Goal: Task Accomplishment & Management: Manage account settings

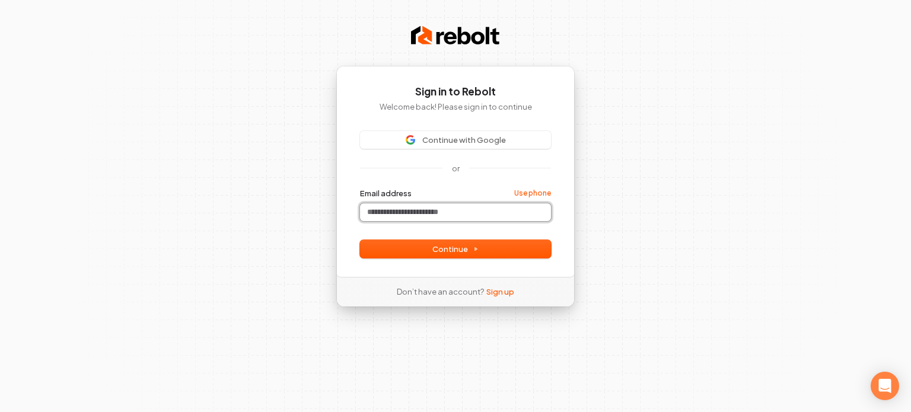
click at [443, 210] on input "Email address" at bounding box center [455, 212] width 191 height 18
click at [360, 188] on button "submit" at bounding box center [360, 188] width 0 height 0
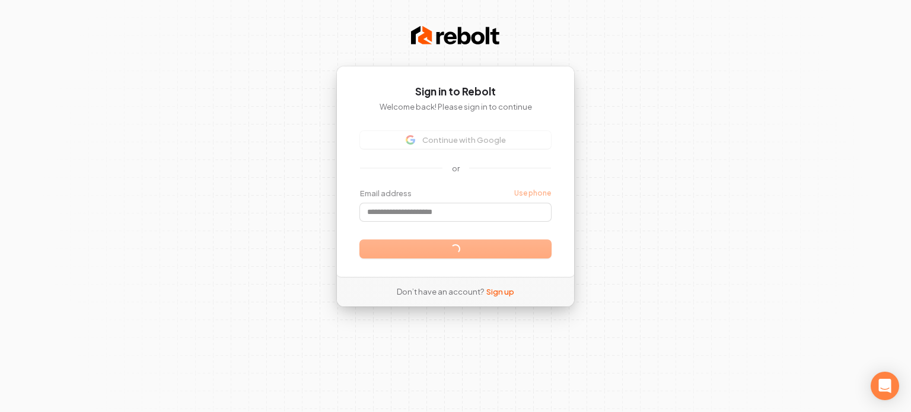
type input "**********"
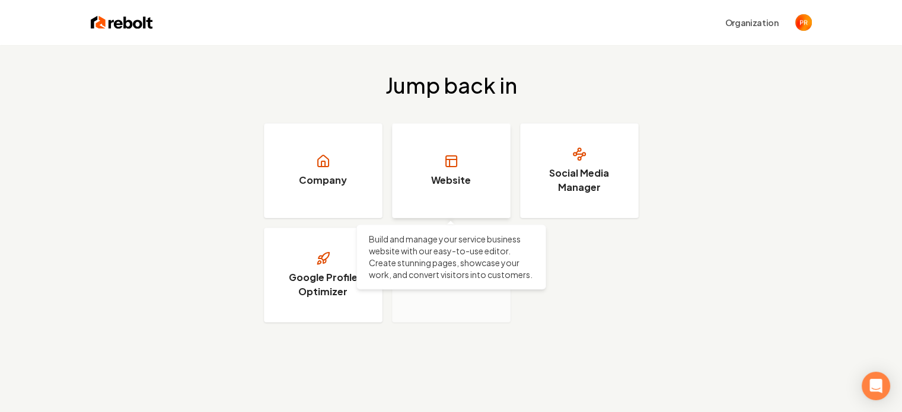
click at [475, 193] on link "Website" at bounding box center [451, 170] width 119 height 95
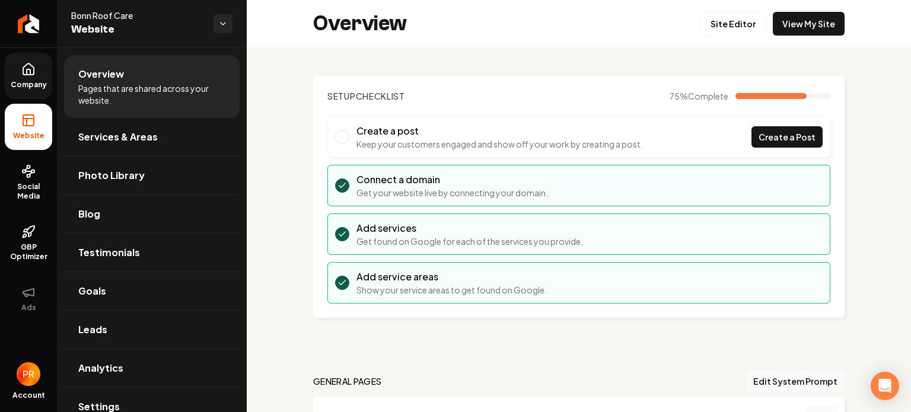
click at [33, 77] on link "Company" at bounding box center [28, 76] width 47 height 46
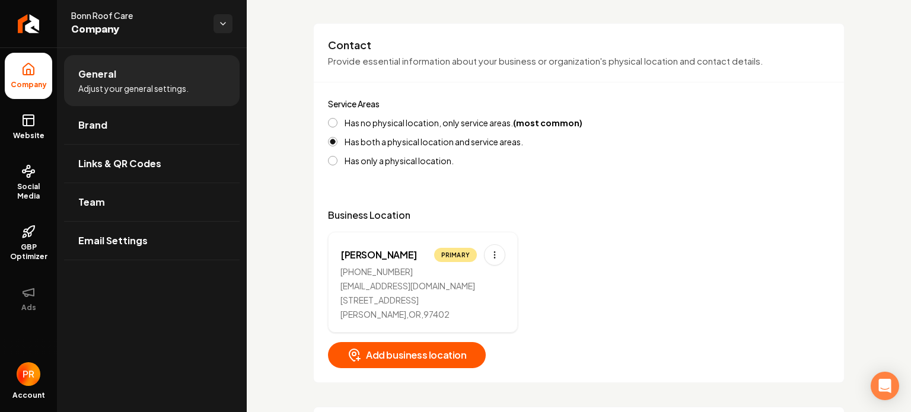
scroll to position [475, 0]
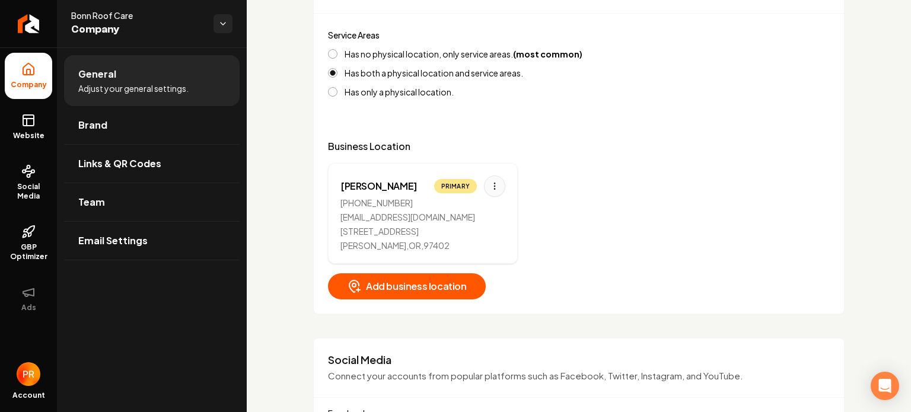
click at [501, 185] on html "Company Website Social Media GBP Optimizer Ads Account Bonn Roof Care Company G…" at bounding box center [455, 206] width 911 height 412
click at [468, 205] on div "Edit" at bounding box center [457, 210] width 89 height 19
select select "**"
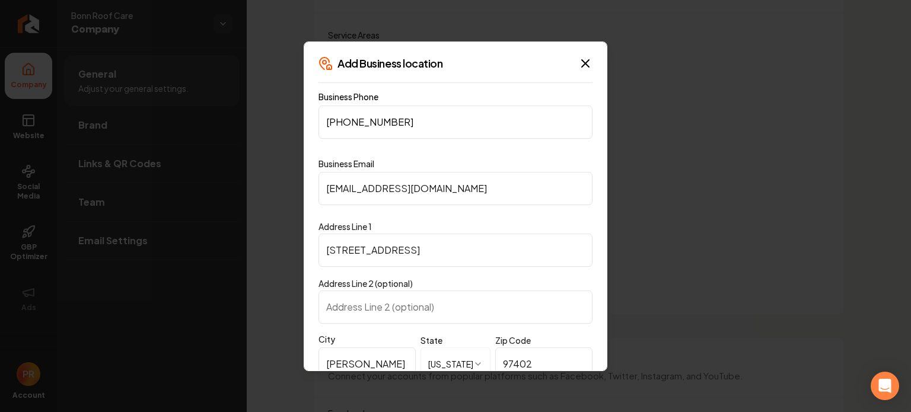
drag, startPoint x: 461, startPoint y: 190, endPoint x: 297, endPoint y: 196, distance: 163.9
click at [297, 196] on body "Company Website Social Media GBP Optimizer Ads Account Bonn Roof Care Company G…" at bounding box center [455, 206] width 911 height 412
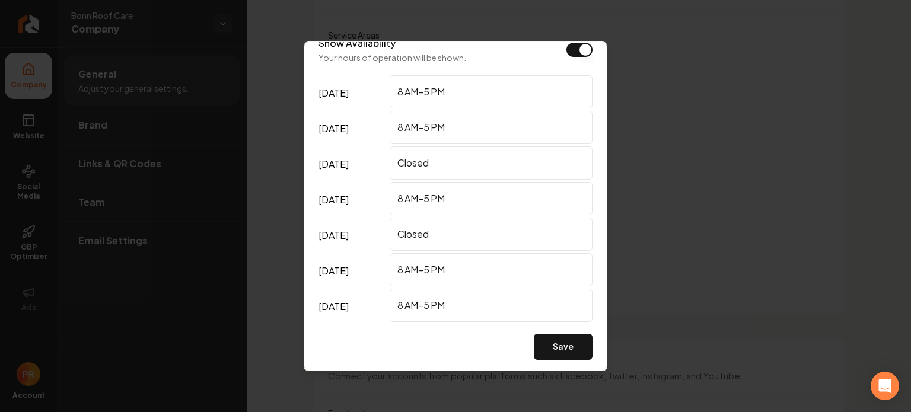
scroll to position [371, 0]
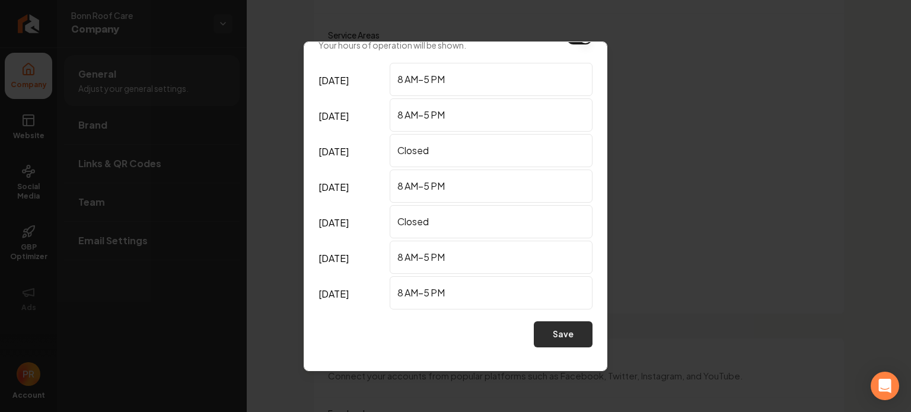
type input "[PERSON_NAME][EMAIL_ADDRESS][DOMAIN_NAME]"
click at [564, 336] on button "Save" at bounding box center [563, 335] width 59 height 26
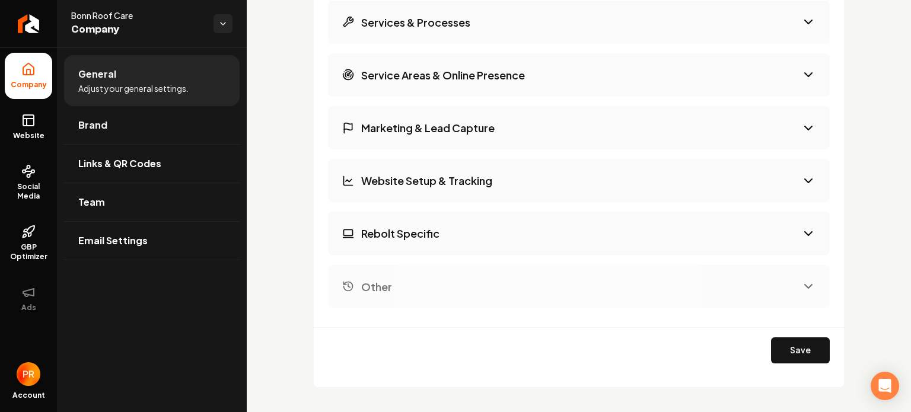
scroll to position [1779, 0]
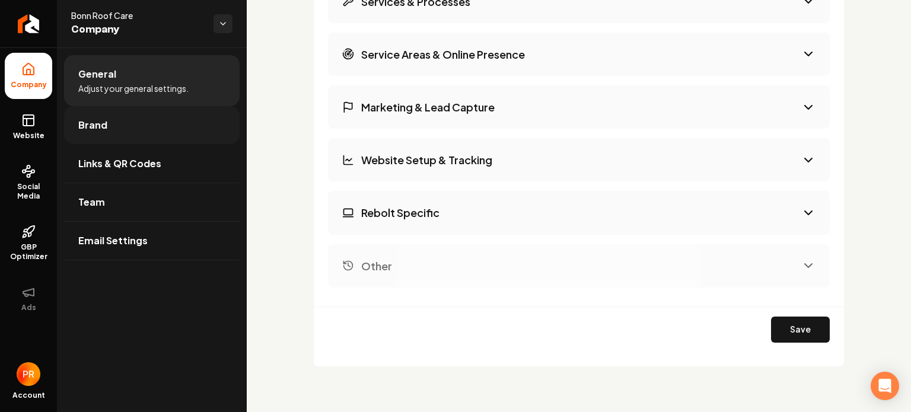
drag, startPoint x: 33, startPoint y: 125, endPoint x: 160, endPoint y: 142, distance: 128.0
click at [33, 125] on rect at bounding box center [28, 120] width 11 height 11
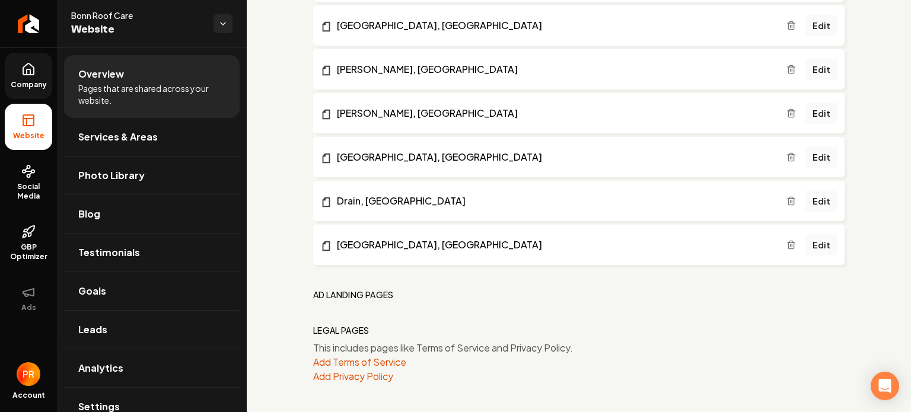
scroll to position [1405, 0]
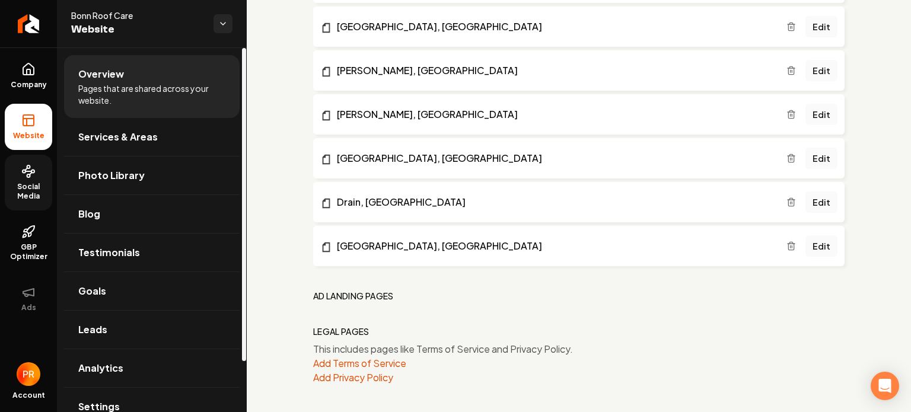
click at [21, 186] on span "Social Media" at bounding box center [28, 191] width 47 height 19
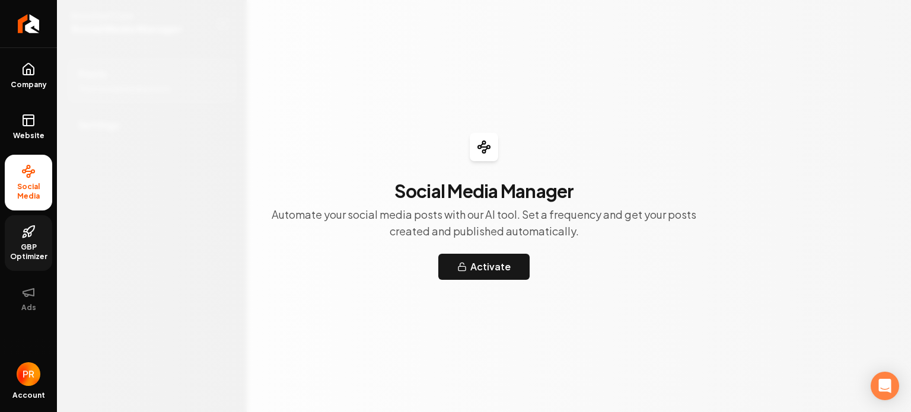
click at [27, 243] on span "GBP Optimizer" at bounding box center [28, 252] width 47 height 19
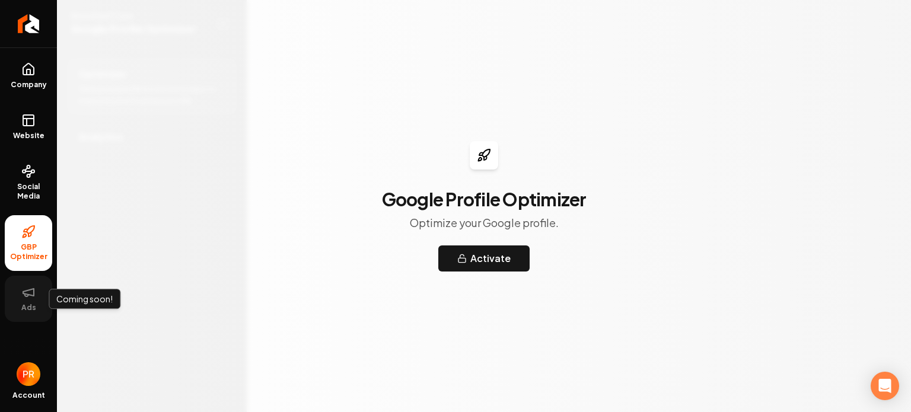
click at [29, 291] on icon at bounding box center [28, 292] width 14 height 14
